Goal: Transaction & Acquisition: Purchase product/service

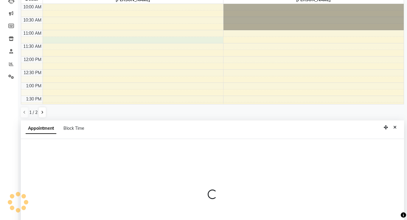
select select "1297"
select select "675"
select select "tentative"
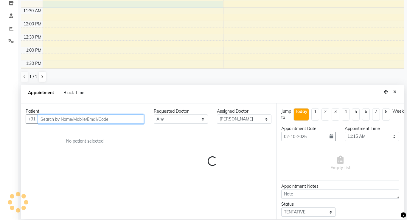
scroll to position [117, 0]
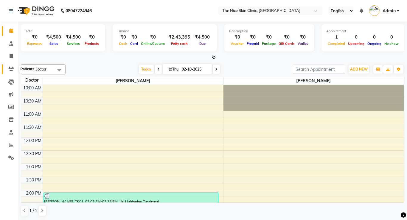
click at [11, 67] on icon at bounding box center [11, 69] width 6 height 4
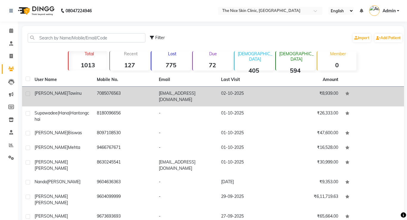
click at [84, 92] on div "Jasmine Tawinu" at bounding box center [62, 93] width 55 height 6
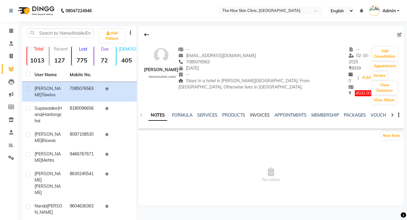
click at [257, 112] on link "INVOICES" at bounding box center [260, 114] width 20 height 5
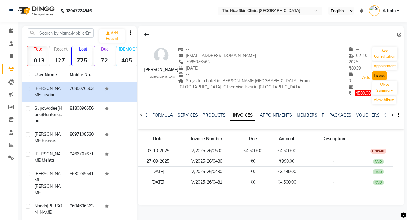
click at [373, 71] on button "Invoice" at bounding box center [380, 75] width 15 height 8
select select "service"
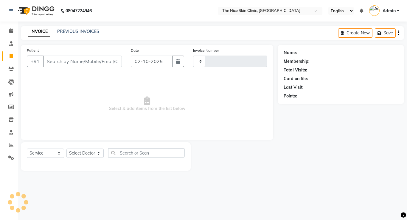
type input "0501"
select select "35"
type input "7085076563"
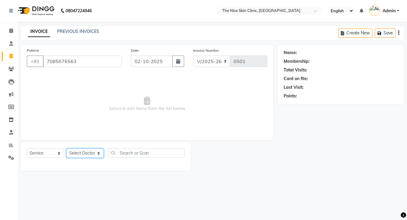
click at [99, 154] on select "Select Doctor" at bounding box center [85, 152] width 37 height 9
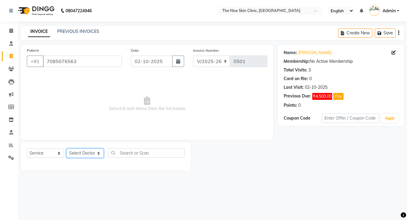
select select "1297"
click at [67, 148] on select "Select Doctor DR. JOSEPH DR. RAYMUS Kshitija Sandhya Pawar" at bounding box center [85, 152] width 37 height 9
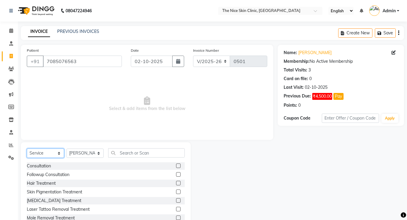
click at [59, 149] on select "Select Service Product Membership Package Voucher Prepaid Gift Card" at bounding box center [45, 152] width 37 height 9
select select "product"
click at [27, 148] on select "Select Service Product Membership Package Voucher Prepaid Gift Card" at bounding box center [45, 152] width 37 height 9
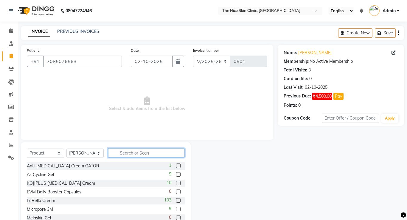
click at [152, 155] on input "text" at bounding box center [146, 152] width 77 height 9
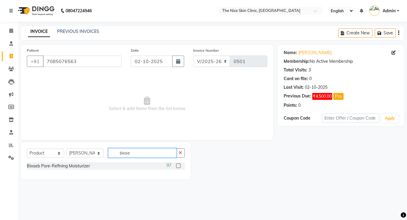
type input "biose"
click at [177, 165] on label at bounding box center [178, 165] width 4 height 4
click at [177, 165] on input "checkbox" at bounding box center [178, 166] width 4 height 4
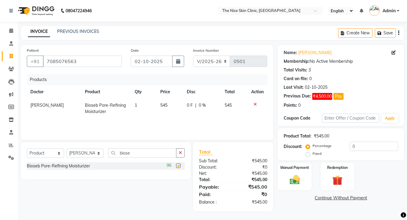
checkbox input "false"
click at [180, 153] on icon "button" at bounding box center [180, 152] width 3 height 4
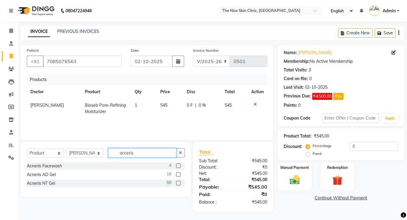
type input "acneris"
click at [154, 183] on div "Acneris NT Gel 88" at bounding box center [106, 182] width 158 height 7
click at [176, 183] on label at bounding box center [178, 182] width 4 height 4
click at [176, 183] on input "checkbox" at bounding box center [178, 183] width 4 height 4
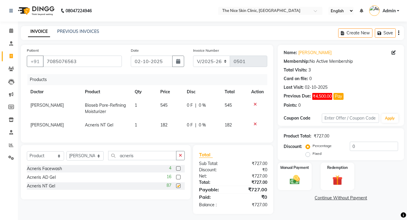
checkbox input "false"
click at [296, 176] on img at bounding box center [294, 179] width 17 height 12
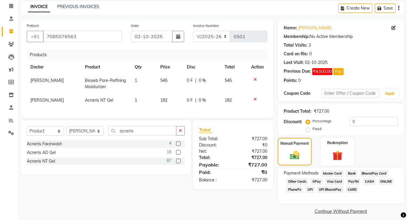
scroll to position [23, 0]
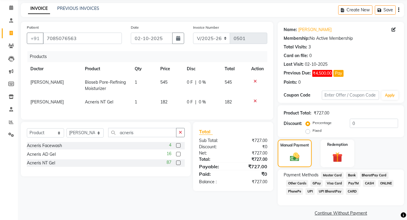
click at [30, 184] on div "Select Service Product Membership Package Voucher Prepaid Gift Card Select Doct…" at bounding box center [103, 156] width 175 height 69
click at [30, 180] on div "Select Service Product Membership Package Voucher Prepaid Gift Card Select Doct…" at bounding box center [103, 156] width 175 height 69
click at [385, 181] on span "ONLINE" at bounding box center [387, 183] width 16 height 7
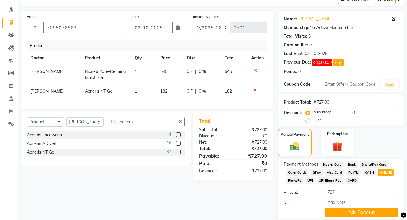
scroll to position [54, 0]
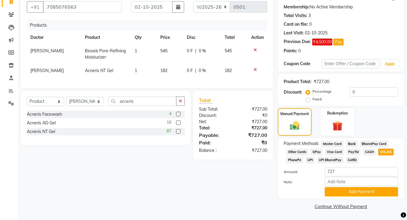
click at [316, 151] on span "GPay" at bounding box center [317, 151] width 12 height 7
click at [338, 183] on input "Note:" at bounding box center [361, 181] width 73 height 9
click at [252, 190] on div "Patient +91 7085076563 Date 02-10-2025 Invoice Number V/2025 V/2025-26 0501 Pro…" at bounding box center [147, 100] width 262 height 220
click at [344, 188] on button "Add Payment" at bounding box center [361, 191] width 73 height 9
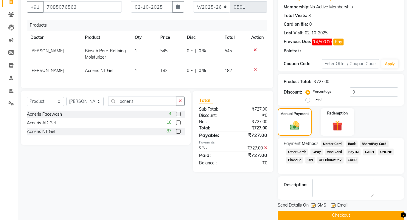
scroll to position [63, 0]
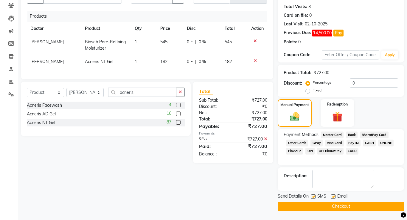
click at [314, 196] on label at bounding box center [313, 196] width 4 height 4
click at [314, 196] on input "checkbox" at bounding box center [313, 197] width 4 height 4
checkbox input "false"
click at [334, 197] on label at bounding box center [333, 196] width 4 height 4
click at [334, 197] on input "checkbox" at bounding box center [333, 197] width 4 height 4
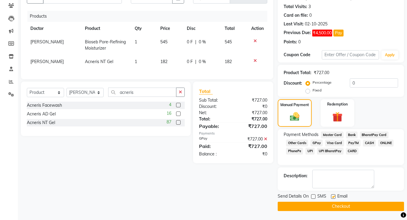
checkbox input "false"
click at [330, 203] on button "Checkout" at bounding box center [341, 205] width 126 height 9
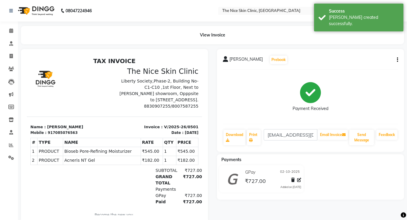
select select "service"
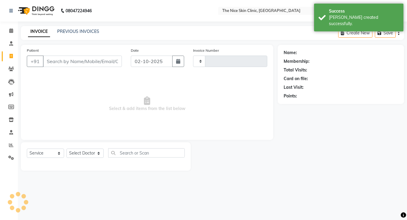
type input "0502"
select select "35"
type input "7085076563"
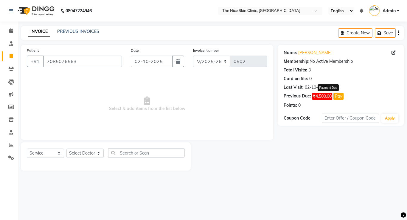
click at [339, 97] on button "Pay" at bounding box center [339, 96] width 10 height 7
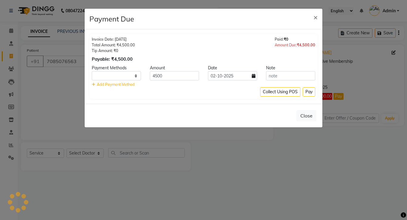
select select "1"
click at [305, 90] on button "Pay" at bounding box center [309, 91] width 13 height 9
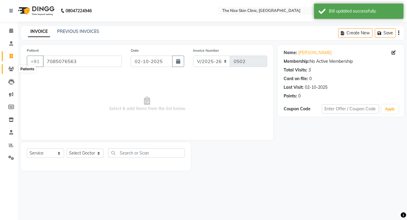
click at [11, 68] on icon at bounding box center [11, 69] width 6 height 4
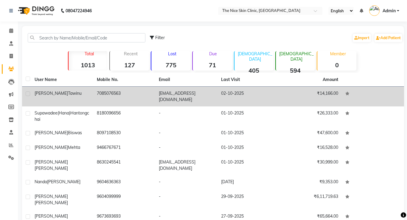
click at [68, 93] on span "Tawinu" at bounding box center [75, 92] width 14 height 5
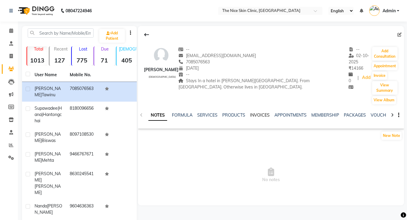
click at [259, 112] on link "INVOICES" at bounding box center [260, 114] width 20 height 5
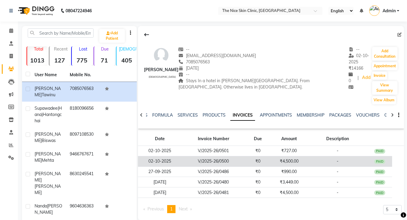
click at [241, 156] on td "V/2025-26/0500" at bounding box center [214, 161] width 64 height 10
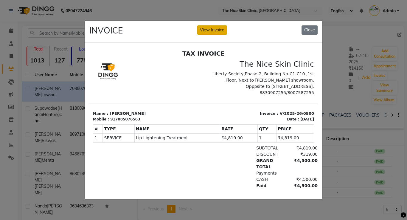
click at [215, 28] on button "View Invoice" at bounding box center [212, 29] width 30 height 9
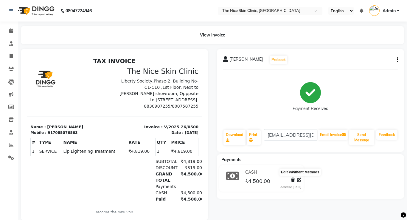
click at [299, 180] on icon at bounding box center [299, 179] width 4 height 4
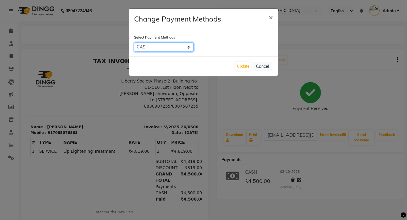
click at [189, 47] on select "Master Card Bank BharatPay Card Other Cards GPay Visa Card PayTM CASH ONLINE Ph…" at bounding box center [164, 46] width 60 height 9
select select "5"
click at [134, 42] on select "Master Card Bank BharatPay Card Other Cards GPay Visa Card PayTM CASH ONLINE Ph…" at bounding box center [164, 46] width 60 height 9
click at [243, 67] on button "Update" at bounding box center [244, 66] width 16 height 8
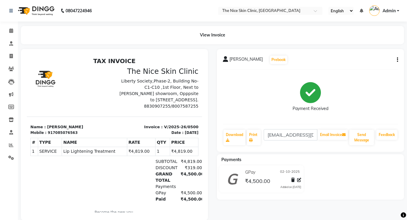
scroll to position [2, 0]
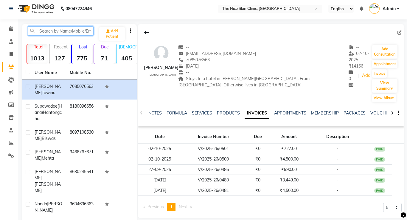
click at [53, 32] on input "text" at bounding box center [61, 30] width 66 height 9
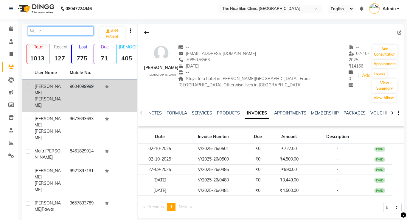
type input "r"
click at [52, 89] on div "Raviraj Takawane" at bounding box center [49, 95] width 28 height 25
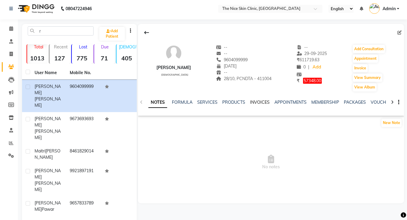
click at [260, 104] on link "INVOICES" at bounding box center [260, 101] width 20 height 5
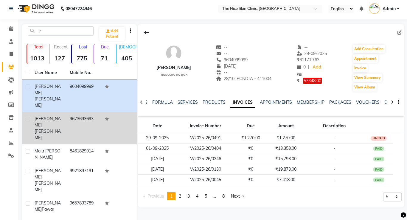
click at [61, 115] on div "Rajveer Takawane" at bounding box center [49, 127] width 28 height 25
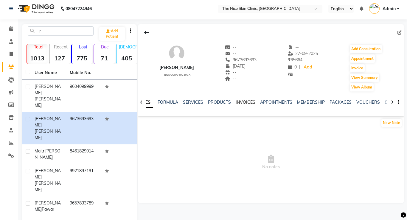
click at [243, 104] on link "INVOICES" at bounding box center [246, 101] width 20 height 5
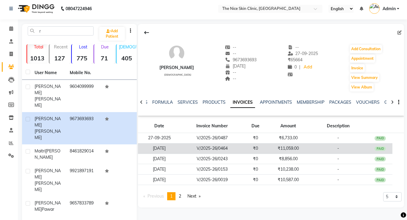
click at [284, 147] on td "₹11,059.00" at bounding box center [288, 148] width 41 height 10
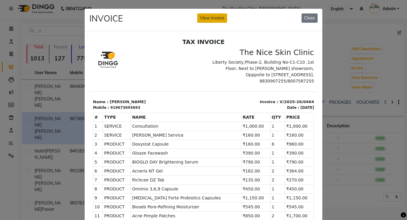
click at [213, 20] on button "View Invoice" at bounding box center [212, 17] width 30 height 9
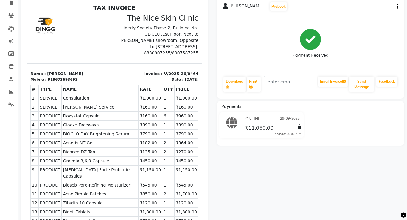
scroll to position [2, 0]
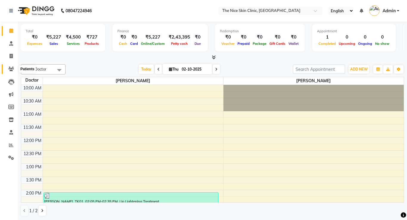
click at [9, 68] on icon at bounding box center [11, 69] width 6 height 4
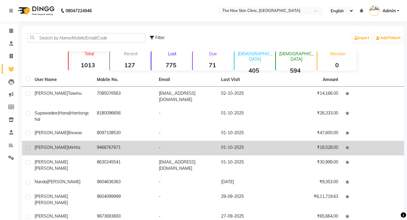
click at [109, 142] on td "9466767671" at bounding box center [124, 148] width 62 height 15
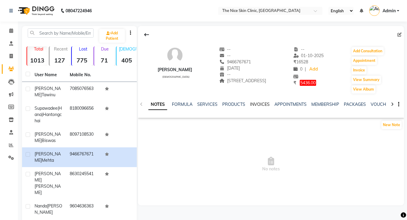
click at [256, 105] on link "INVOICES" at bounding box center [260, 103] width 20 height 5
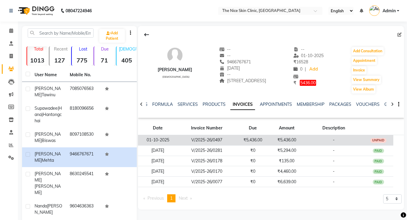
click at [283, 140] on td "₹5,436.00" at bounding box center [287, 140] width 34 height 10
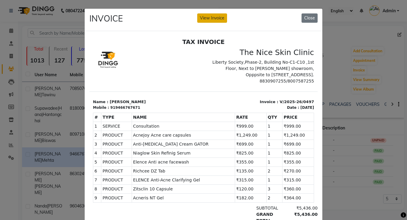
click at [214, 18] on button "View Invoice" at bounding box center [212, 17] width 30 height 9
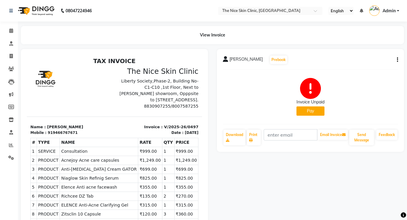
click at [306, 111] on button "Pay" at bounding box center [311, 110] width 28 height 9
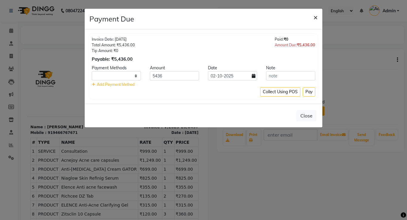
click at [314, 17] on span "×" at bounding box center [316, 17] width 4 height 9
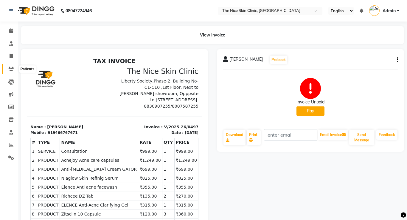
click at [10, 68] on icon at bounding box center [11, 69] width 6 height 4
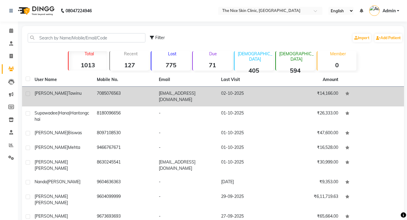
click at [89, 96] on div "Jasmine Tawinu" at bounding box center [62, 93] width 55 height 6
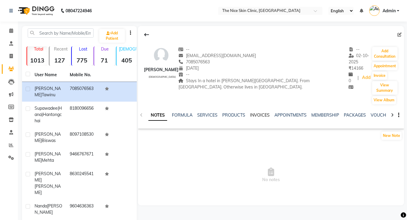
click at [259, 112] on link "INVOICES" at bounding box center [260, 114] width 20 height 5
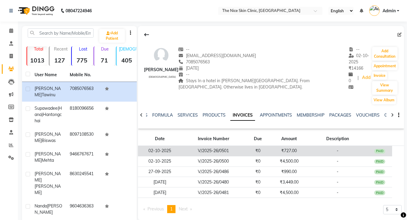
click at [247, 146] on td "₹0" at bounding box center [258, 151] width 25 height 10
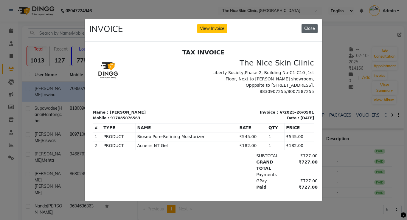
click at [317, 30] on button "Close" at bounding box center [310, 28] width 16 height 9
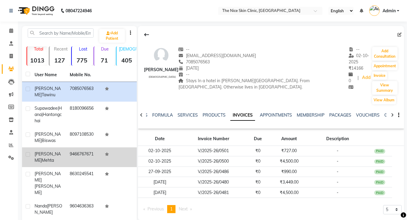
click at [54, 157] on span "Mehta" at bounding box center [48, 159] width 12 height 5
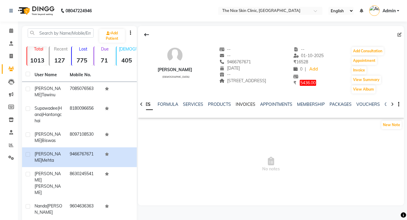
click at [242, 104] on link "INVOICES" at bounding box center [246, 103] width 20 height 5
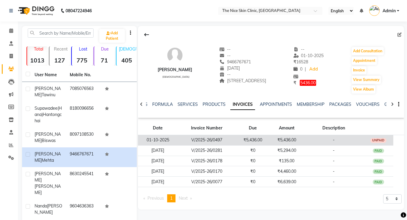
click at [366, 137] on td "UNPAID" at bounding box center [379, 140] width 30 height 10
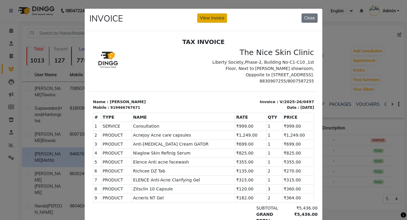
click at [217, 16] on button "View Invoice" at bounding box center [212, 17] width 30 height 9
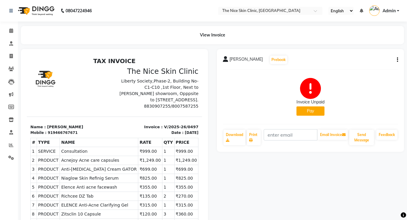
click at [313, 110] on button "Pay" at bounding box center [311, 110] width 28 height 9
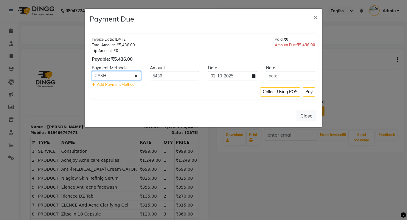
click at [134, 75] on select "Master Card Bank BharatPay Card Other Cards GPay Visa Card PayTM CASH ONLINE Ph…" at bounding box center [116, 75] width 49 height 9
select select "3"
click at [92, 71] on select "Master Card Bank BharatPay Card Other Cards GPay Visa Card PayTM CASH ONLINE Ph…" at bounding box center [116, 75] width 49 height 9
click at [311, 91] on button "Pay" at bounding box center [309, 91] width 13 height 9
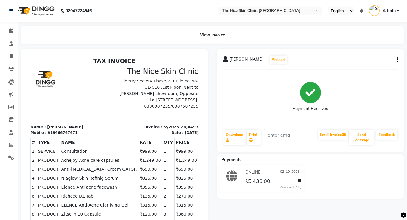
click at [256, 173] on span "ONLINE" at bounding box center [253, 172] width 15 height 6
click at [290, 167] on div "ONLINE 02-10-2025" at bounding box center [273, 171] width 58 height 9
click at [289, 170] on span "02-10-2025" at bounding box center [290, 172] width 20 height 6
click at [398, 60] on icon "button" at bounding box center [397, 60] width 1 height 0
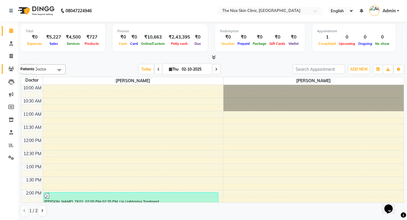
click at [12, 71] on icon at bounding box center [11, 69] width 6 height 4
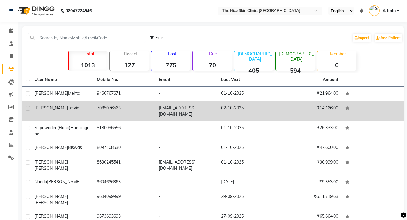
click at [128, 115] on td "7085076563" at bounding box center [124, 111] width 62 height 20
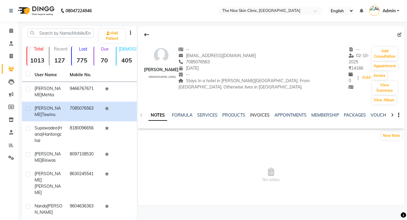
click at [267, 112] on link "INVOICES" at bounding box center [260, 114] width 20 height 5
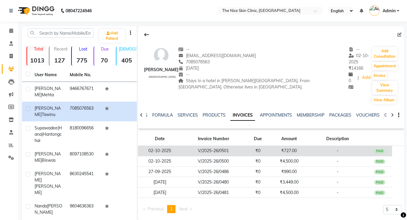
click at [218, 146] on td "V/2025-26/0501" at bounding box center [214, 151] width 64 height 10
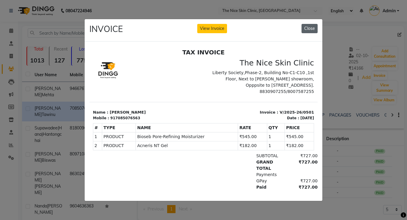
click at [307, 27] on button "Close" at bounding box center [310, 28] width 16 height 9
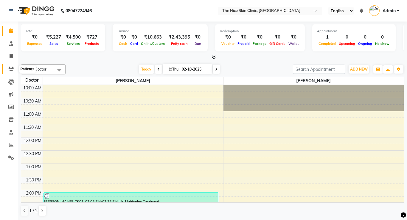
click at [12, 67] on icon at bounding box center [11, 69] width 6 height 4
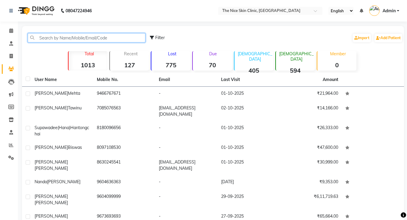
click at [114, 37] on input "text" at bounding box center [87, 37] width 118 height 9
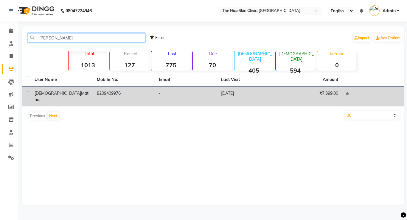
type input "[PERSON_NAME]"
click at [104, 91] on td "8209409976" at bounding box center [124, 97] width 62 height 20
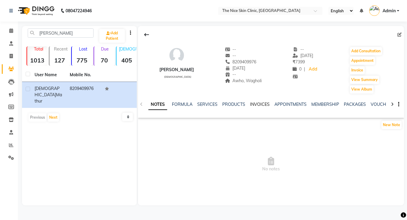
click at [255, 106] on link "INVOICES" at bounding box center [260, 103] width 20 height 5
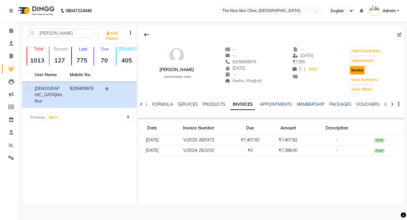
click at [355, 72] on button "Invoice" at bounding box center [357, 70] width 15 height 8
select select "service"
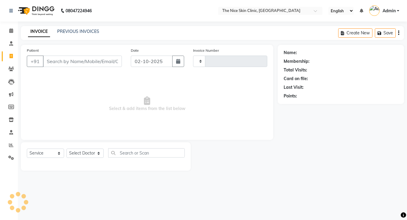
type input "0502"
select select "35"
type input "8209409976"
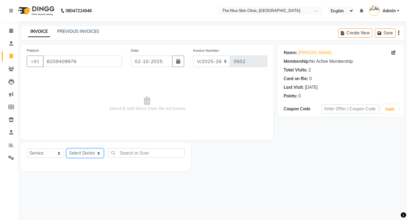
click at [83, 150] on select "Select Doctor [PERSON_NAME] DR. [PERSON_NAME] [PERSON_NAME]" at bounding box center [85, 152] width 37 height 9
select select "1297"
click at [67, 148] on select "Select Doctor [PERSON_NAME] DR. [PERSON_NAME] [PERSON_NAME]" at bounding box center [85, 152] width 37 height 9
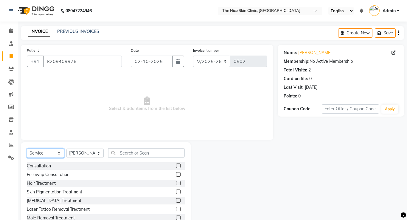
click at [46, 149] on select "Select Service Product Membership Package Voucher Prepaid Gift Card" at bounding box center [45, 152] width 37 height 9
select select "product"
click at [27, 148] on select "Select Service Product Membership Package Voucher Prepaid Gift Card" at bounding box center [45, 152] width 37 height 9
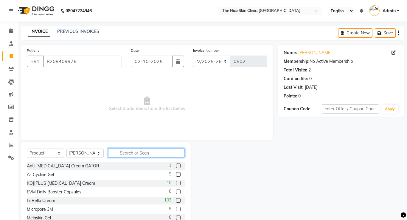
click at [157, 153] on input "text" at bounding box center [146, 152] width 77 height 9
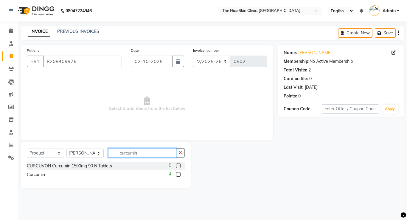
type input "curcumin"
click at [177, 174] on label at bounding box center [178, 174] width 4 height 4
click at [177, 174] on input "checkbox" at bounding box center [178, 174] width 4 height 4
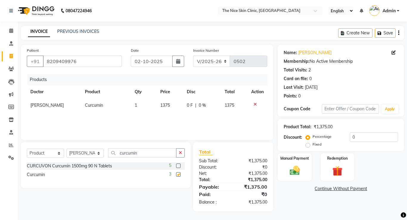
checkbox input "false"
click at [181, 153] on icon "button" at bounding box center [180, 152] width 3 height 4
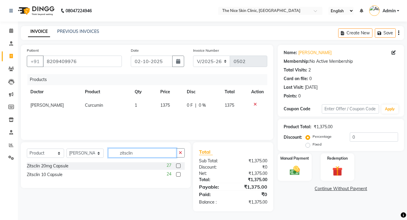
type input "zitsclin"
click at [78, 176] on div "Zitsclin 10 Capsule 24" at bounding box center [106, 174] width 158 height 7
click at [56, 172] on div "Zitsclin 10 Capsule" at bounding box center [45, 174] width 36 height 6
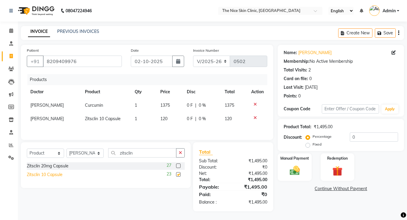
checkbox input "false"
click at [181, 151] on icon "button" at bounding box center [180, 152] width 3 height 4
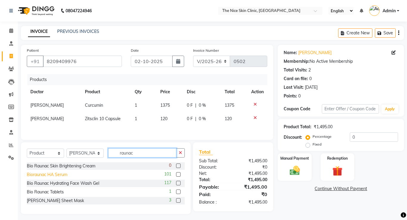
type input "raunac"
click at [60, 175] on div "Bioraunac HA Serum" at bounding box center [47, 174] width 41 height 6
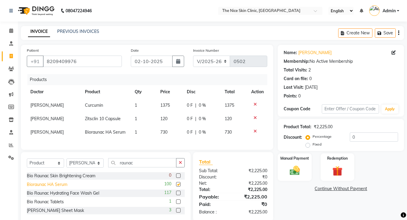
checkbox input "false"
click at [399, 33] on icon "button" at bounding box center [399, 33] width 1 height 0
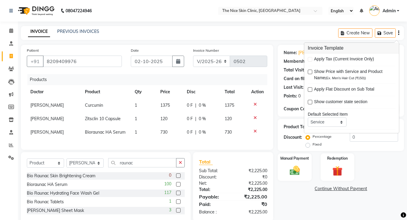
click at [308, 29] on div "INVOICE PREVIOUS INVOICES Create New Save" at bounding box center [213, 33] width 384 height 14
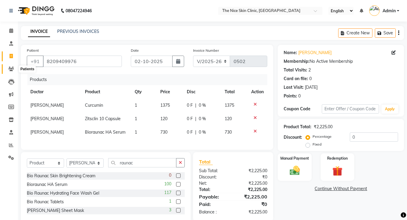
click at [10, 71] on span at bounding box center [11, 69] width 10 height 7
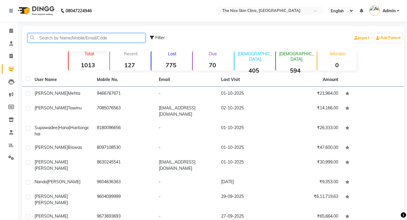
click at [110, 41] on input "text" at bounding box center [87, 37] width 118 height 9
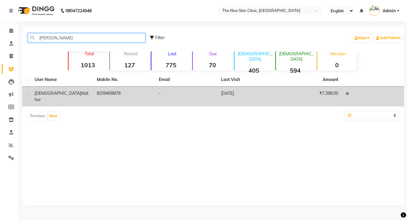
type input "[PERSON_NAME]"
click at [58, 92] on span "Mathur" at bounding box center [62, 96] width 54 height 12
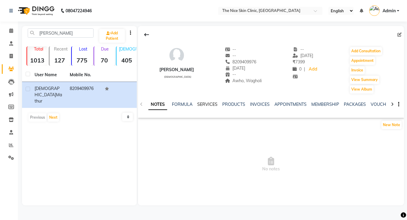
click at [212, 105] on link "SERVICES" at bounding box center [207, 103] width 20 height 5
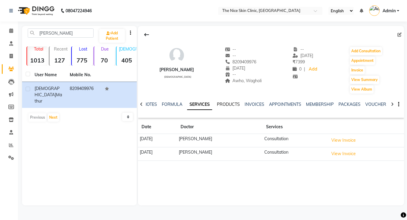
click at [229, 105] on link "PRODUCTS" at bounding box center [228, 103] width 23 height 5
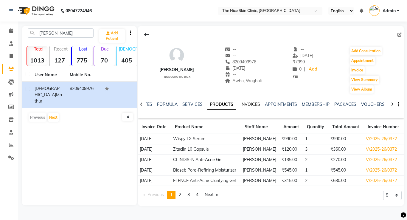
click at [251, 106] on link "INVOICES" at bounding box center [251, 103] width 20 height 5
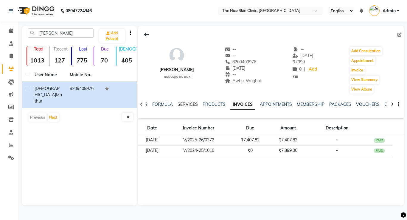
click at [192, 104] on link "SERVICES" at bounding box center [188, 103] width 20 height 5
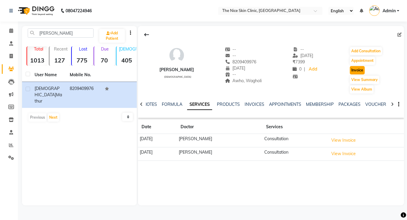
click at [358, 70] on button "Invoice" at bounding box center [357, 70] width 15 height 8
select select "35"
select select "service"
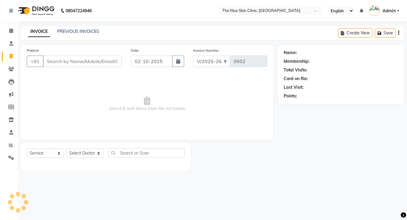
type input "8209409976"
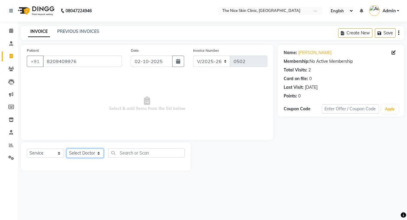
click at [80, 152] on select "Select Doctor [PERSON_NAME] DR. [PERSON_NAME] [PERSON_NAME]" at bounding box center [85, 152] width 37 height 9
select select "11605"
click at [67, 148] on select "Select Doctor [PERSON_NAME] DR. [PERSON_NAME] [PERSON_NAME]" at bounding box center [85, 152] width 37 height 9
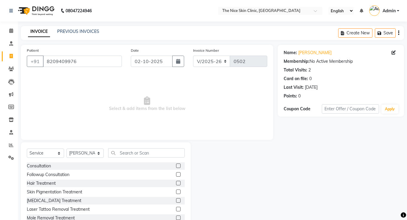
click at [178, 167] on label at bounding box center [178, 165] width 4 height 4
click at [178, 167] on input "checkbox" at bounding box center [178, 166] width 4 height 4
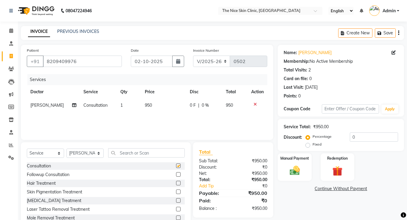
checkbox input "false"
click at [152, 104] on td "950" at bounding box center [163, 104] width 45 height 13
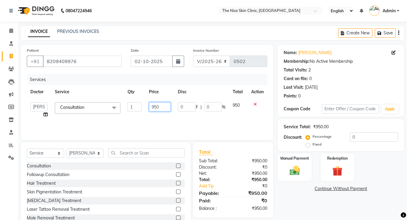
click at [162, 106] on input "950" at bounding box center [159, 106] width 21 height 9
type input "9"
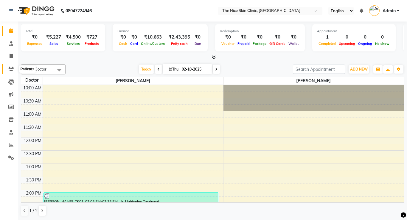
click at [11, 70] on icon at bounding box center [11, 69] width 6 height 4
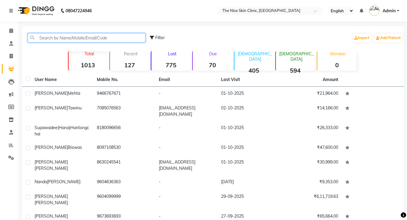
click at [68, 36] on input "text" at bounding box center [87, 37] width 118 height 9
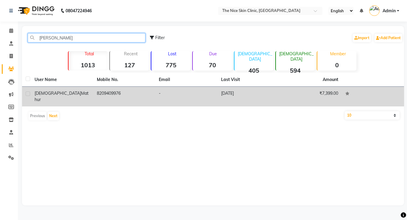
type input "[PERSON_NAME]"
click at [139, 89] on td "8209409976" at bounding box center [124, 97] width 62 height 20
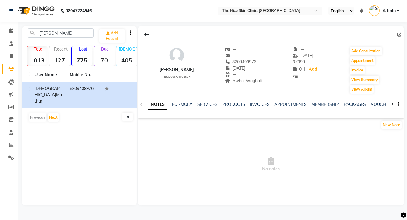
click at [255, 99] on div "NOTES FORMULA SERVICES PRODUCTS INVOICES APPOINTMENTS MEMBERSHIP PACKAGES VOUCH…" at bounding box center [271, 104] width 266 height 21
click at [255, 104] on link "INVOICES" at bounding box center [260, 103] width 20 height 5
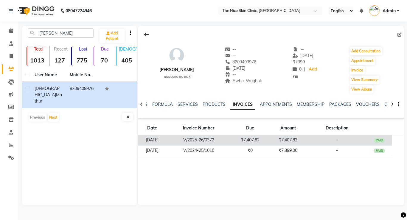
click at [274, 138] on td "₹7,407.82" at bounding box center [288, 140] width 38 height 10
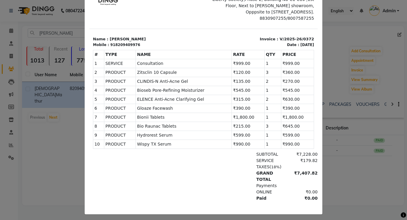
scroll to position [61, 0]
click at [386, 42] on ngb-modal-window "INVOICE View Invoice Close" at bounding box center [203, 110] width 407 height 220
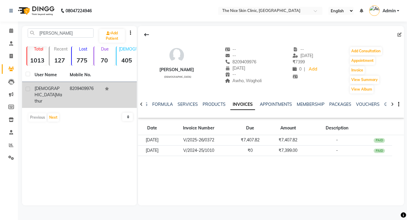
click at [39, 96] on span "Mathur" at bounding box center [48, 98] width 27 height 12
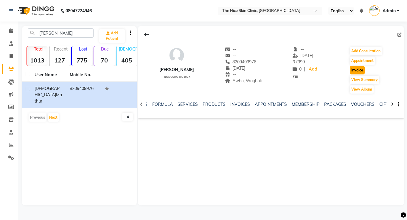
click at [356, 71] on button "Invoice" at bounding box center [357, 70] width 15 height 8
select select "35"
select select "service"
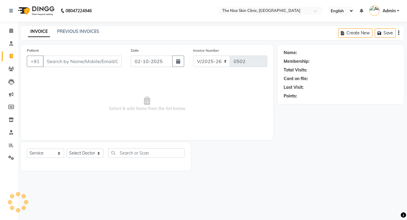
type input "8209409976"
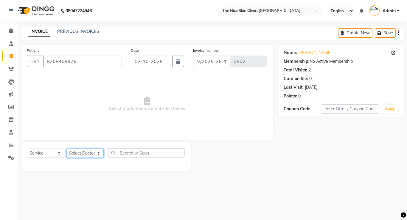
click at [98, 153] on select "Select Doctor [PERSON_NAME] DR. [PERSON_NAME] [PERSON_NAME]" at bounding box center [85, 152] width 37 height 9
select select "11605"
click at [67, 148] on select "Select Doctor [PERSON_NAME] DR. [PERSON_NAME] [PERSON_NAME]" at bounding box center [85, 152] width 37 height 9
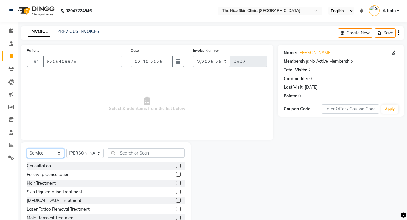
click at [58, 150] on select "Select Service Product Membership Package Voucher Prepaid Gift Card" at bounding box center [45, 152] width 37 height 9
click at [50, 163] on div "Consultation" at bounding box center [39, 166] width 24 height 6
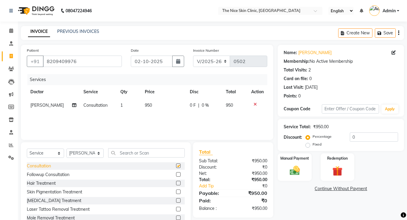
checkbox input "false"
click at [149, 104] on td "950" at bounding box center [163, 104] width 45 height 13
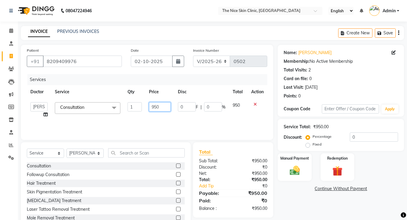
click at [158, 108] on input "950" at bounding box center [159, 106] width 21 height 9
type input "999"
click at [60, 151] on select "Select Service Product Membership Package Voucher Prepaid Gift Card" at bounding box center [45, 152] width 37 height 9
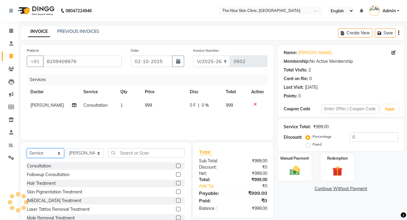
select select "product"
click at [27, 148] on select "Select Service Product Membership Package Voucher Prepaid Gift Card" at bounding box center [45, 152] width 37 height 9
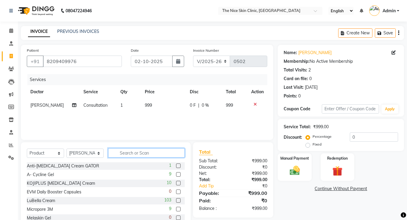
click at [148, 154] on input "text" at bounding box center [146, 152] width 77 height 9
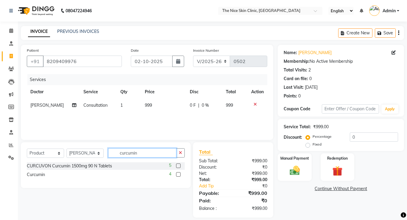
type input "curcumin"
click at [177, 174] on label at bounding box center [178, 174] width 4 height 4
click at [177, 174] on input "checkbox" at bounding box center [178, 174] width 4 height 4
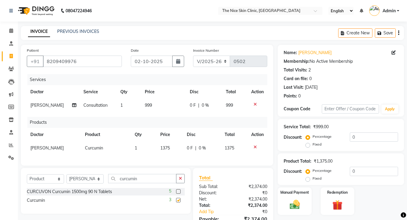
checkbox input "false"
click at [180, 178] on icon "button" at bounding box center [180, 178] width 3 height 4
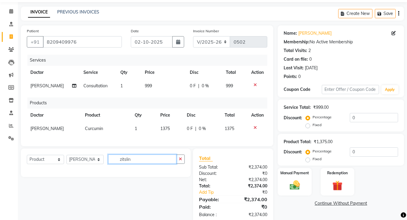
scroll to position [32, 0]
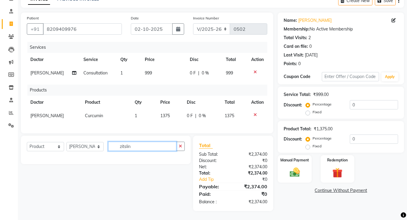
click at [126, 146] on input "zitslin" at bounding box center [142, 145] width 68 height 9
type input "zitsclin"
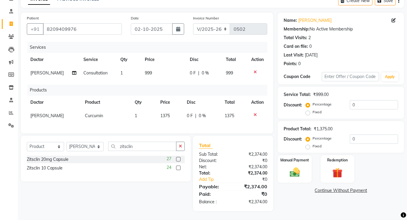
click at [178, 168] on label at bounding box center [178, 167] width 4 height 4
click at [178, 168] on input "checkbox" at bounding box center [178, 168] width 4 height 4
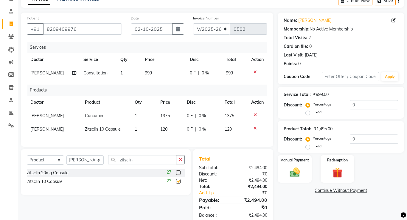
checkbox input "false"
click at [181, 158] on icon "button" at bounding box center [180, 159] width 3 height 4
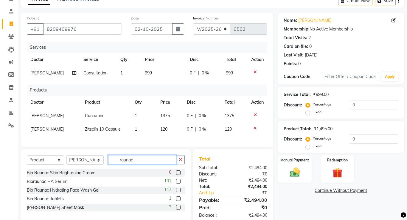
type input "raunac"
click at [105, 181] on div "Bioraunac HA Serum 101" at bounding box center [106, 180] width 158 height 7
click at [178, 180] on label at bounding box center [178, 181] width 4 height 4
click at [178, 180] on input "checkbox" at bounding box center [178, 181] width 4 height 4
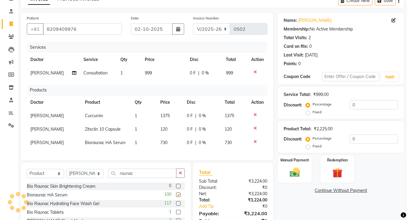
checkbox input "false"
click at [180, 175] on button "button" at bounding box center [180, 172] width 9 height 9
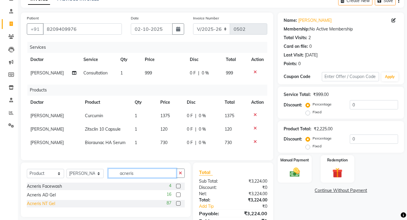
type input "acneris"
click at [53, 204] on div "Acneris NT Gel" at bounding box center [41, 203] width 28 height 6
checkbox input "false"
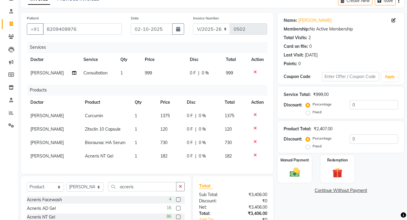
click at [136, 157] on td "1" at bounding box center [144, 155] width 26 height 13
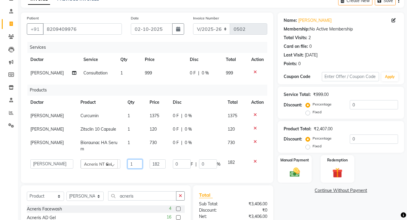
click at [136, 159] on input "1" at bounding box center [135, 163] width 15 height 9
type input "2"
click at [182, 191] on button "button" at bounding box center [180, 195] width 9 height 9
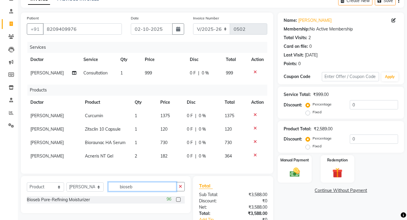
type input "bioseb"
click at [177, 200] on label at bounding box center [178, 199] width 4 height 4
click at [177, 200] on input "checkbox" at bounding box center [178, 199] width 4 height 4
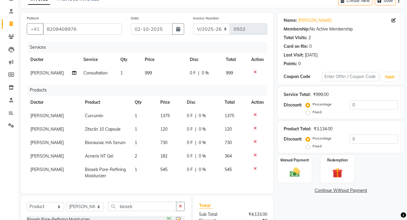
checkbox input "false"
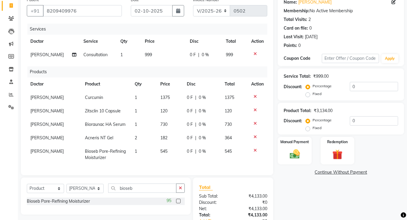
scroll to position [92, 0]
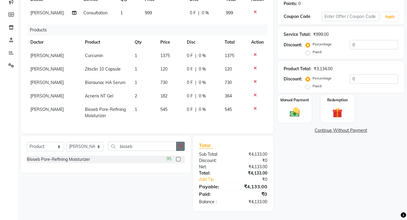
click at [181, 148] on button "button" at bounding box center [180, 145] width 9 height 9
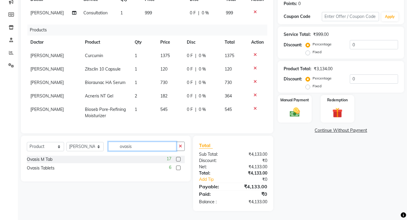
type input "ovasis"
click at [179, 168] on label at bounding box center [178, 167] width 4 height 4
click at [179, 168] on input "checkbox" at bounding box center [178, 168] width 4 height 4
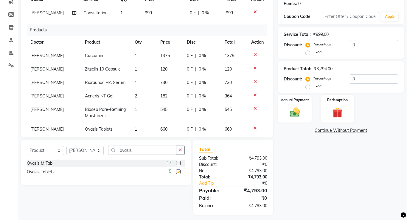
checkbox input "false"
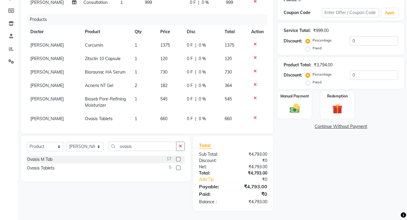
scroll to position [10, 0]
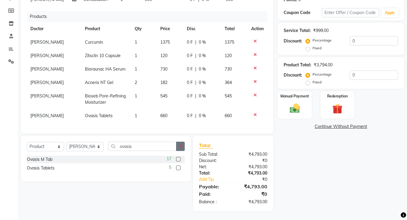
click at [181, 142] on button "button" at bounding box center [180, 145] width 9 height 9
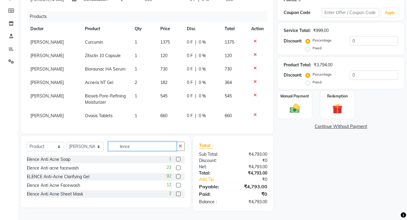
type input "lence"
click at [179, 176] on label at bounding box center [178, 176] width 4 height 4
click at [179, 176] on input "checkbox" at bounding box center [178, 177] width 4 height 4
checkbox input "false"
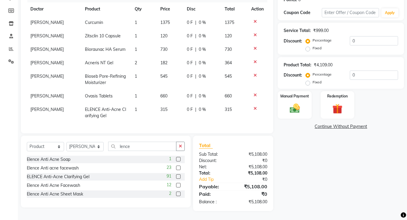
click at [135, 109] on td "1" at bounding box center [144, 113] width 26 height 20
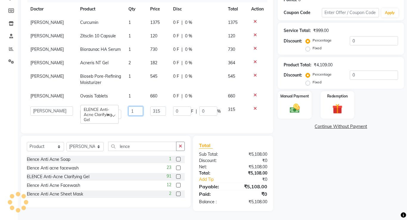
click at [135, 109] on input "1" at bounding box center [136, 110] width 15 height 9
type input "2"
click at [183, 143] on button "button" at bounding box center [180, 145] width 9 height 9
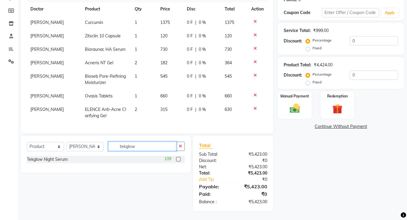
type input "tekglow"
click at [177, 160] on label at bounding box center [178, 159] width 4 height 4
click at [177, 160] on input "checkbox" at bounding box center [178, 159] width 4 height 4
checkbox input "false"
click at [180, 145] on icon "button" at bounding box center [180, 146] width 3 height 4
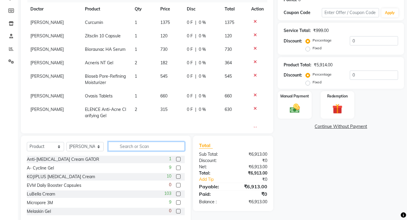
click at [180, 145] on input "text" at bounding box center [146, 145] width 77 height 9
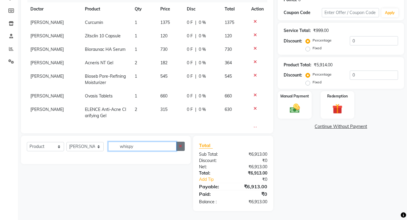
type input "whispy"
click at [180, 146] on icon "button" at bounding box center [180, 146] width 3 height 4
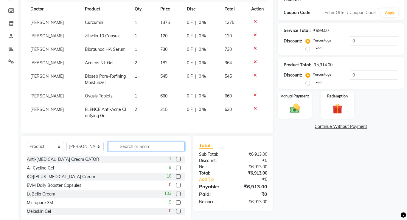
scroll to position [43, 0]
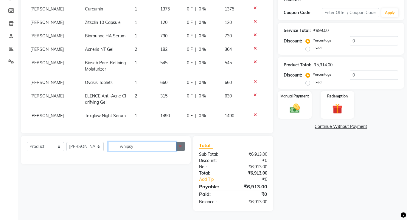
type input "whipsy"
click at [184, 143] on button "button" at bounding box center [180, 145] width 9 height 9
type input "wis"
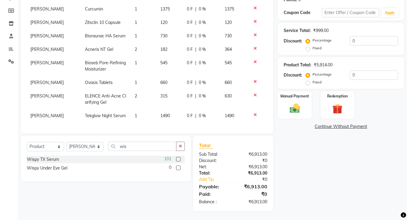
click at [179, 159] on label at bounding box center [178, 159] width 4 height 4
click at [179, 159] on input "checkbox" at bounding box center [178, 159] width 4 height 4
checkbox input "false"
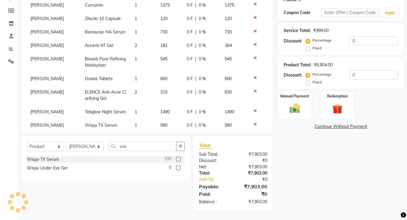
scroll to position [56, 0]
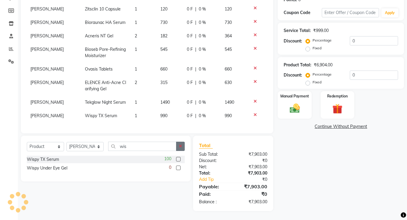
click at [181, 149] on button "button" at bounding box center [180, 145] width 9 height 9
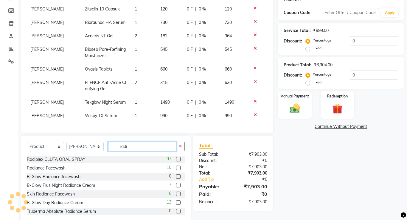
type input "radi"
click at [179, 159] on label at bounding box center [178, 159] width 4 height 4
click at [179, 159] on input "checkbox" at bounding box center [178, 159] width 4 height 4
checkbox input "false"
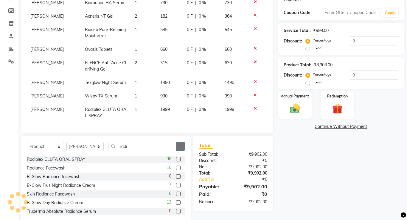
click at [180, 149] on button "button" at bounding box center [180, 145] width 9 height 9
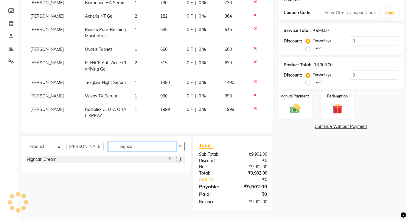
type input "nigrican"
click at [177, 158] on label at bounding box center [178, 159] width 4 height 4
click at [177, 158] on input "checkbox" at bounding box center [178, 159] width 4 height 4
checkbox input "false"
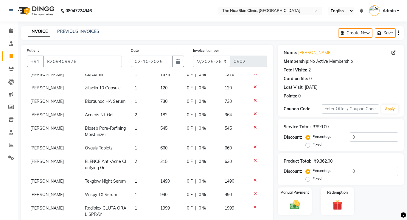
scroll to position [89, 0]
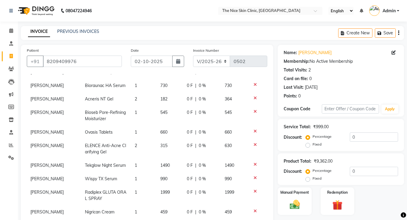
click at [246, 144] on td "630" at bounding box center [234, 149] width 27 height 20
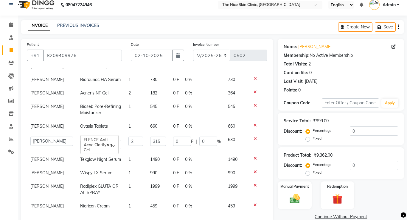
scroll to position [5, 0]
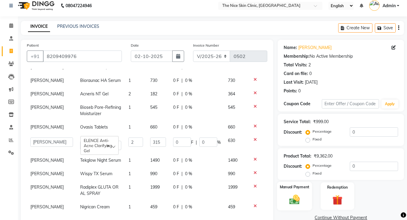
click at [295, 197] on img at bounding box center [294, 199] width 17 height 12
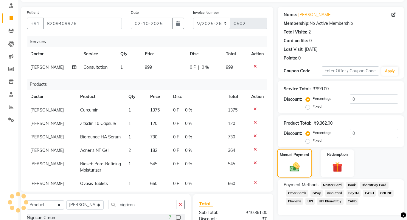
scroll to position [96, 0]
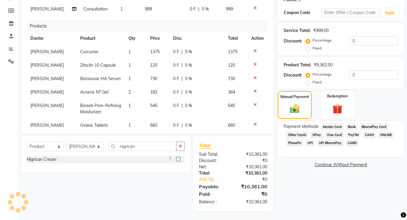
click at [355, 163] on link "Continue Without Payment" at bounding box center [341, 164] width 124 height 6
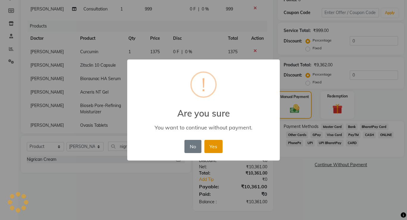
click at [217, 146] on button "Yes" at bounding box center [214, 146] width 18 height 13
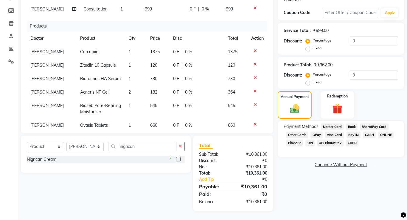
click at [271, 99] on div "Patient [PHONE_NUMBER] Date [DATE] Invoice Number V/2025 V/[PHONE_NUMBER] Servi…" at bounding box center [147, 41] width 253 height 184
click at [407, 104] on div "Manual Payment Redemption" at bounding box center [341, 104] width 135 height 27
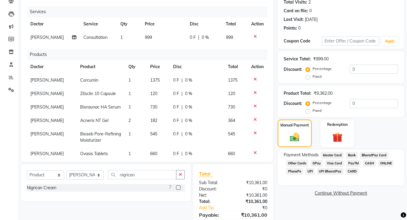
scroll to position [69, 0]
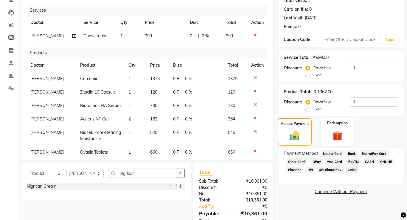
click at [273, 109] on div "Patient [PHONE_NUMBER] Date [DATE] Invoice Number V/2025 V/[PHONE_NUMBER] Servi…" at bounding box center [147, 68] width 253 height 184
click at [272, 95] on div "Patient [PHONE_NUMBER] Date [DATE] Invoice Number V/2025 V/[PHONE_NUMBER] Servi…" at bounding box center [147, 68] width 253 height 184
click at [271, 53] on div "Patient [PHONE_NUMBER] Date [DATE] Invoice Number V/2025 V/[PHONE_NUMBER] Servi…" at bounding box center [147, 68] width 253 height 184
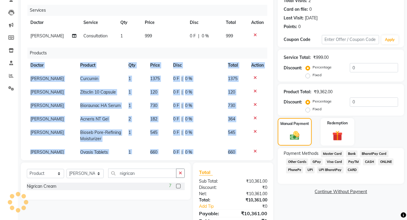
drag, startPoint x: 271, startPoint y: 53, endPoint x: 276, endPoint y: 81, distance: 28.4
click at [276, 81] on div "Patient [PHONE_NUMBER] Date [DATE] Invoice Number V/2025 V/[PHONE_NUMBER] Servi…" at bounding box center [147, 107] width 262 height 262
click at [266, 86] on td at bounding box center [258, 91] width 20 height 13
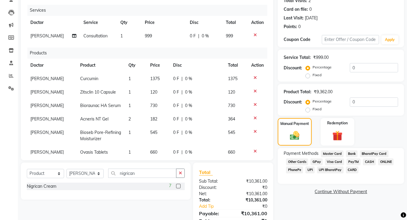
click at [273, 94] on div "Patient [PHONE_NUMBER] Date [DATE] Invoice Number V/2025 V/[PHONE_NUMBER] Servi…" at bounding box center [147, 68] width 253 height 184
click at [270, 94] on div "Patient [PHONE_NUMBER] Date [DATE] Invoice Number V/2025 V/[PHONE_NUMBER] Servi…" at bounding box center [147, 68] width 253 height 184
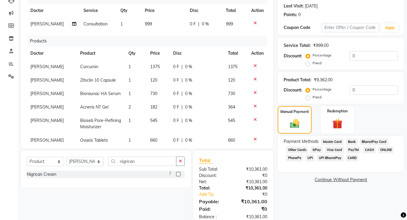
scroll to position [93, 0]
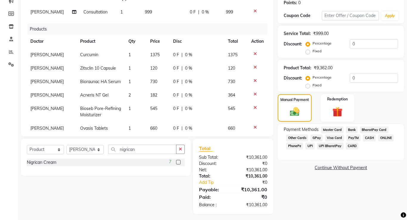
click at [271, 75] on div "Patient [PHONE_NUMBER] Date [DATE] Invoice Number V/2025 V/[PHONE_NUMBER] Servi…" at bounding box center [147, 44] width 253 height 184
click at [273, 81] on div "Patient [PHONE_NUMBER] Date [DATE] Invoice Number V/2025 V/[PHONE_NUMBER] Servi…" at bounding box center [147, 44] width 253 height 184
click at [197, 125] on div "0 F | 0 %" at bounding box center [197, 128] width 48 height 6
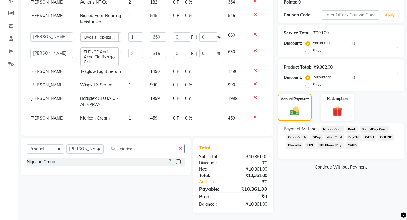
scroll to position [96, 0]
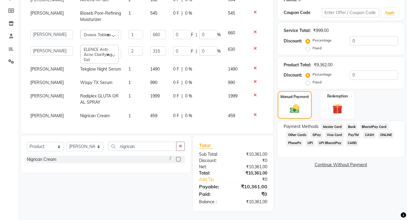
click at [339, 163] on link "Continue Without Payment" at bounding box center [341, 164] width 124 height 6
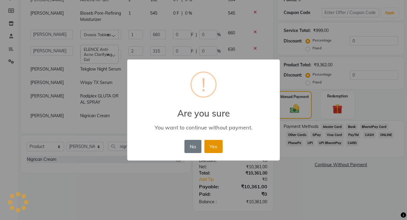
click at [215, 149] on button "Yes" at bounding box center [214, 146] width 18 height 13
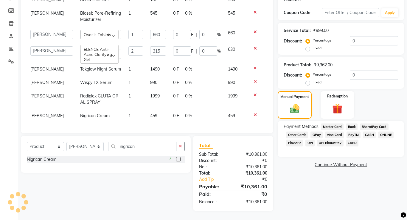
click at [359, 165] on link "Continue Without Payment" at bounding box center [341, 164] width 124 height 6
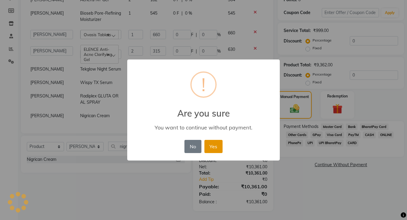
click at [217, 146] on button "Yes" at bounding box center [214, 146] width 18 height 13
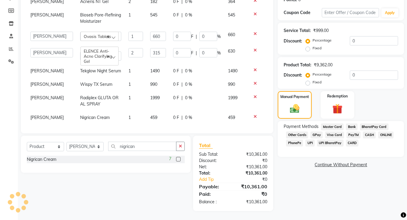
scroll to position [92, 0]
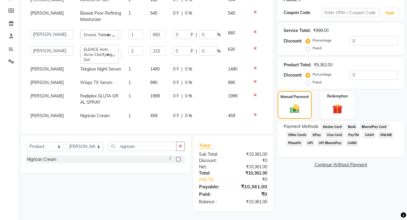
click at [386, 135] on span "ONLINE" at bounding box center [387, 134] width 16 height 7
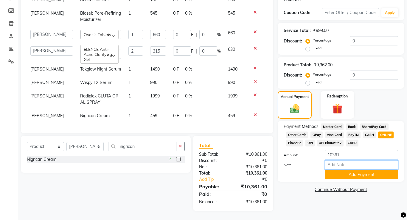
click at [352, 165] on input "Note:" at bounding box center [361, 164] width 73 height 9
type input "PAID ONLINE"
click at [385, 177] on button "Add Payment" at bounding box center [361, 174] width 73 height 9
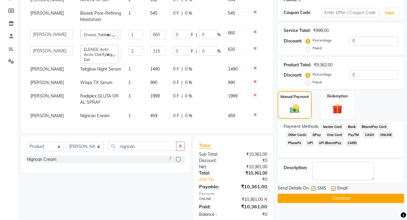
click at [313, 188] on label at bounding box center [313, 188] width 4 height 4
click at [313, 188] on input "checkbox" at bounding box center [313, 188] width 4 height 4
checkbox input "false"
click at [333, 190] on label at bounding box center [333, 188] width 4 height 4
click at [333, 190] on input "checkbox" at bounding box center [333, 188] width 4 height 4
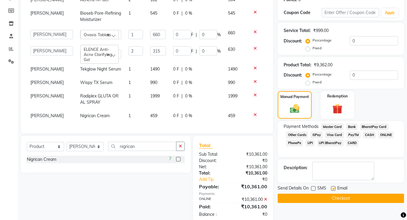
checkbox input "false"
click at [336, 198] on button "Checkout" at bounding box center [341, 197] width 126 height 9
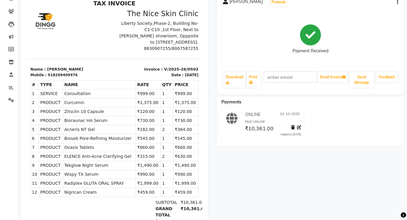
scroll to position [2, 0]
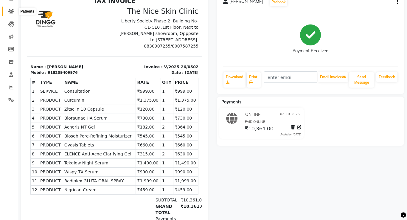
click at [12, 12] on icon at bounding box center [11, 11] width 6 height 4
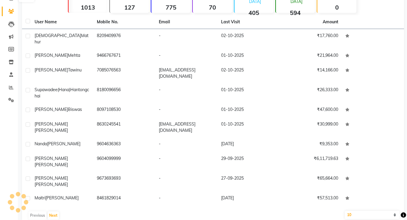
scroll to position [44, 0]
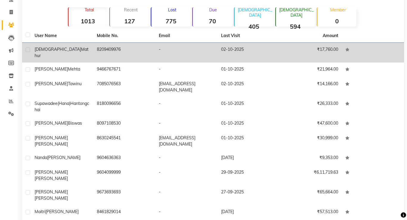
click at [107, 48] on td "8209409976" at bounding box center [124, 53] width 62 height 20
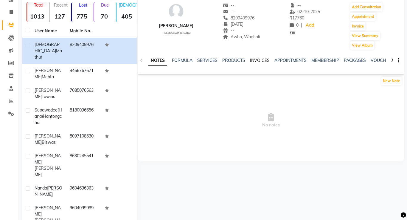
click at [260, 61] on link "INVOICES" at bounding box center [260, 60] width 20 height 5
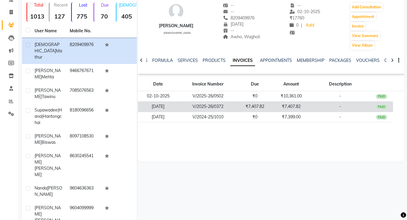
click at [256, 105] on td "₹7,407.82" at bounding box center [255, 106] width 35 height 10
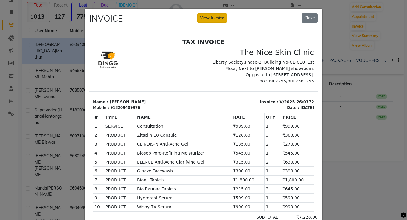
click at [214, 18] on button "View Invoice" at bounding box center [212, 17] width 30 height 9
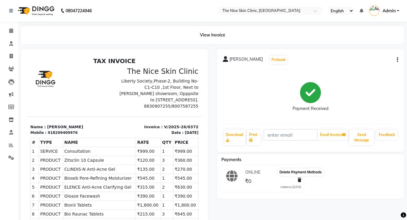
click at [300, 180] on icon at bounding box center [300, 179] width 4 height 4
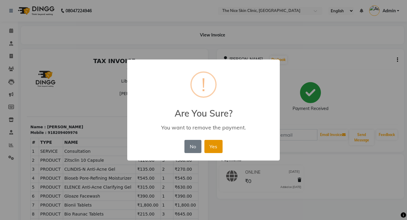
click at [219, 146] on button "Yes" at bounding box center [214, 146] width 18 height 13
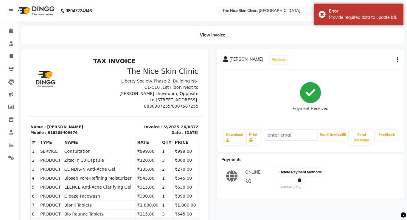
click at [300, 180] on icon at bounding box center [300, 179] width 4 height 4
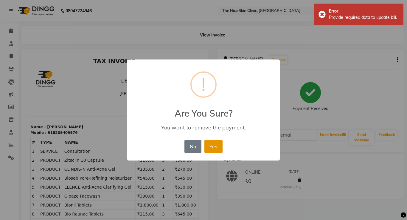
click at [215, 148] on button "Yes" at bounding box center [214, 146] width 18 height 13
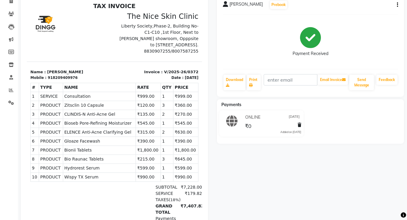
scroll to position [54, 0]
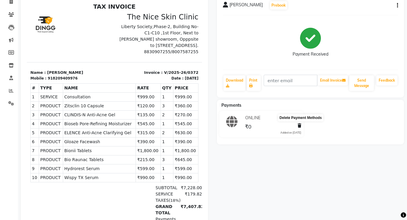
click at [300, 126] on icon at bounding box center [300, 125] width 4 height 4
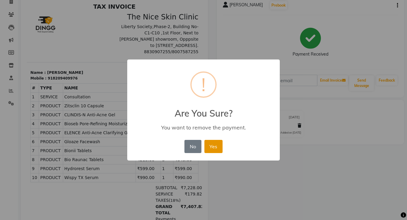
click at [213, 146] on button "Yes" at bounding box center [214, 146] width 18 height 13
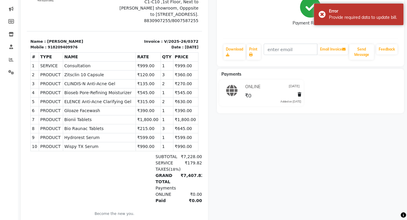
scroll to position [86, 0]
